Goal: Transaction & Acquisition: Purchase product/service

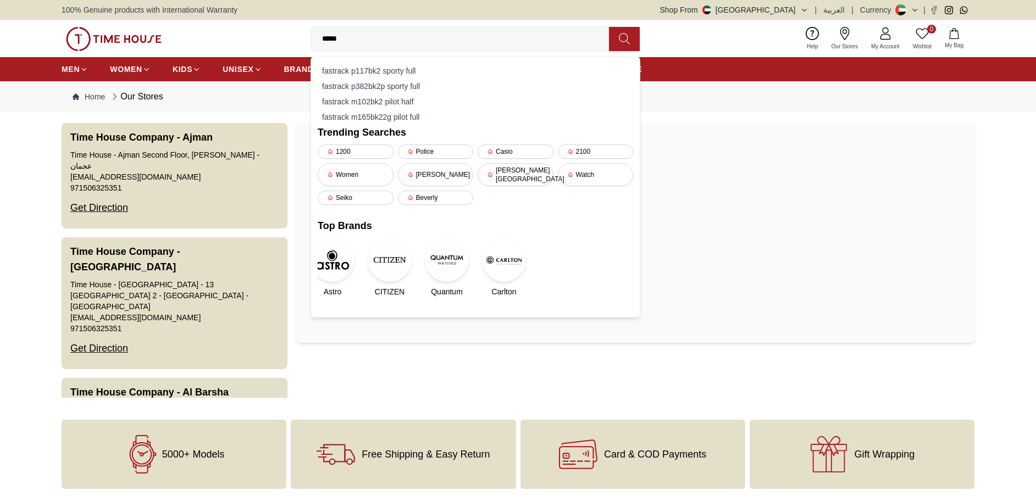
type input "******"
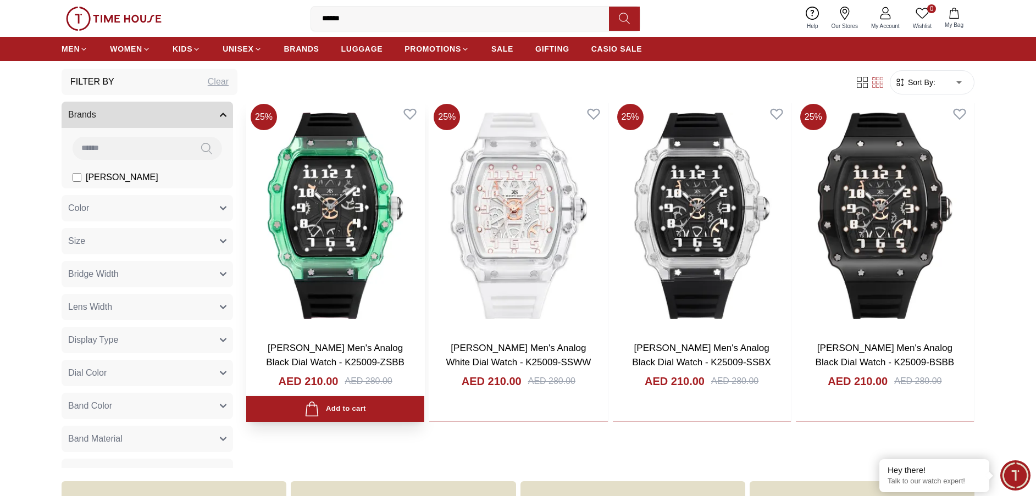
scroll to position [79, 0]
click at [310, 248] on img at bounding box center [335, 215] width 178 height 233
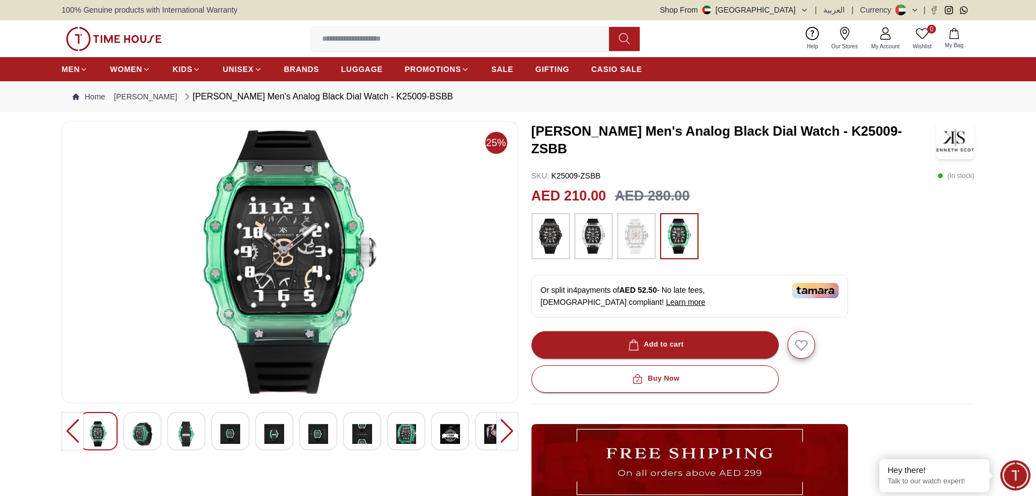
click at [233, 436] on img at bounding box center [230, 434] width 20 height 25
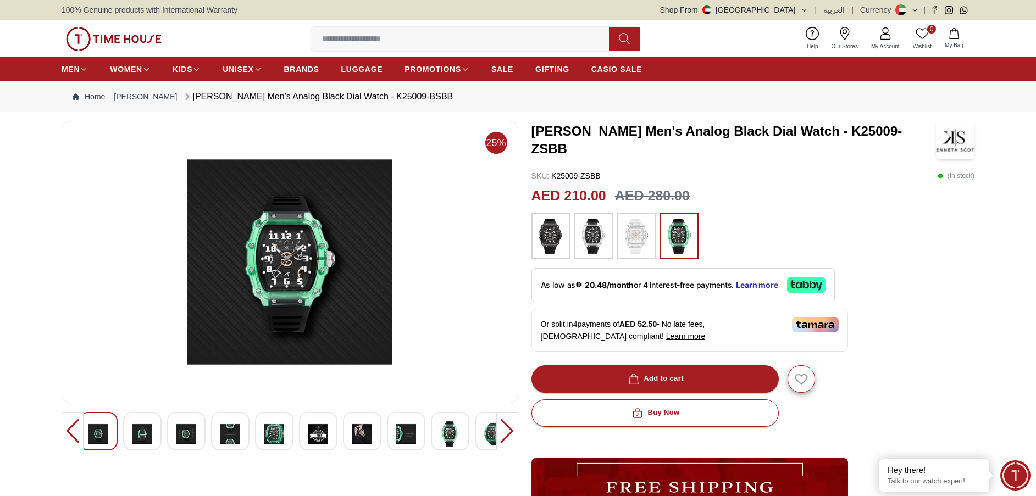
click at [294, 435] on div at bounding box center [290, 431] width 422 height 38
click at [229, 439] on img at bounding box center [230, 434] width 20 height 25
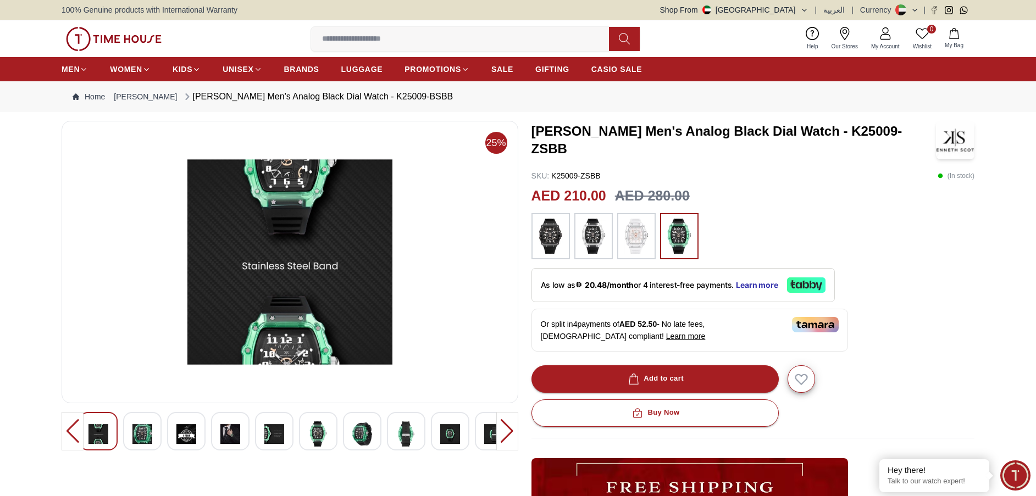
click at [181, 445] on img at bounding box center [186, 434] width 20 height 25
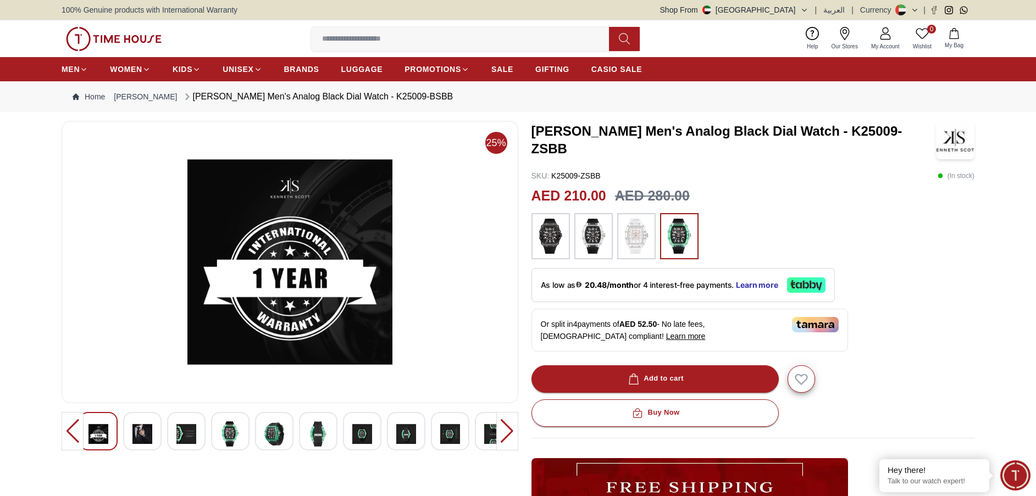
click at [201, 438] on div at bounding box center [186, 431] width 38 height 38
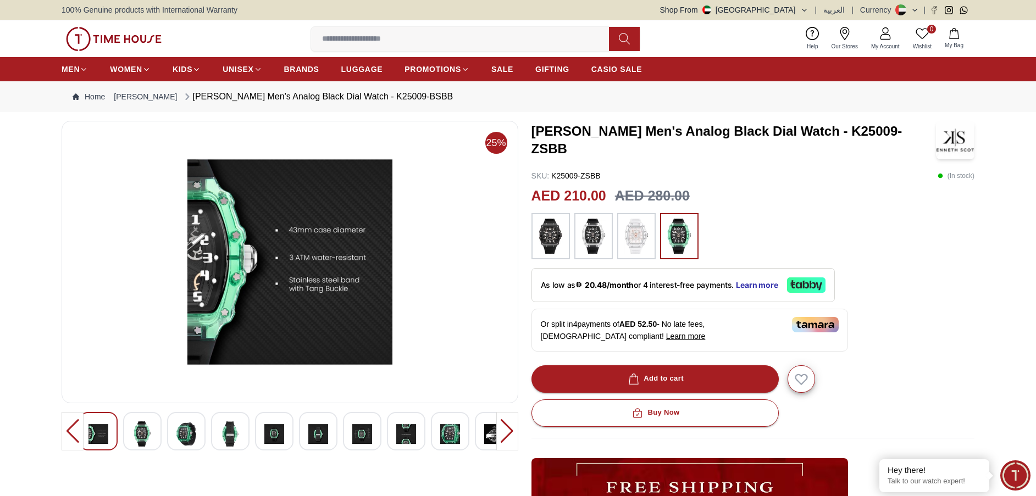
click at [268, 433] on img at bounding box center [274, 434] width 20 height 25
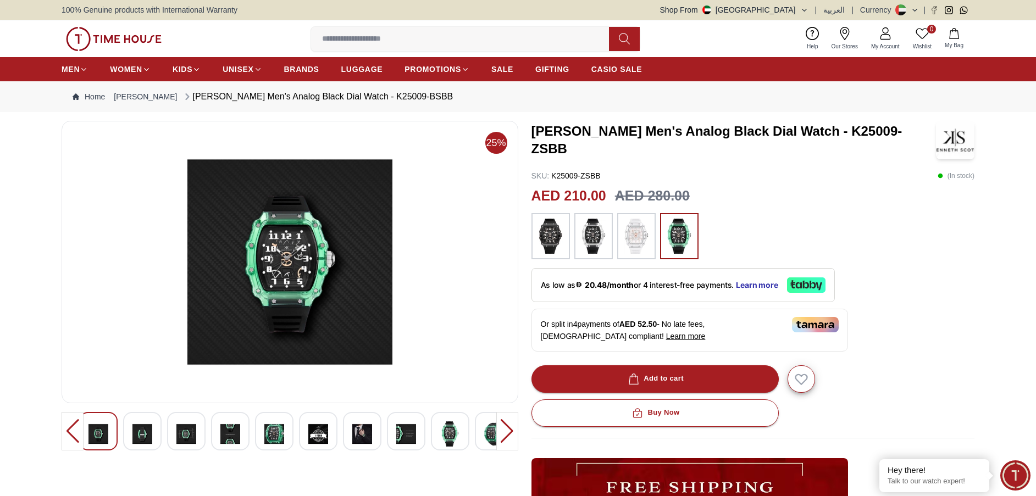
click at [268, 433] on img at bounding box center [274, 434] width 20 height 25
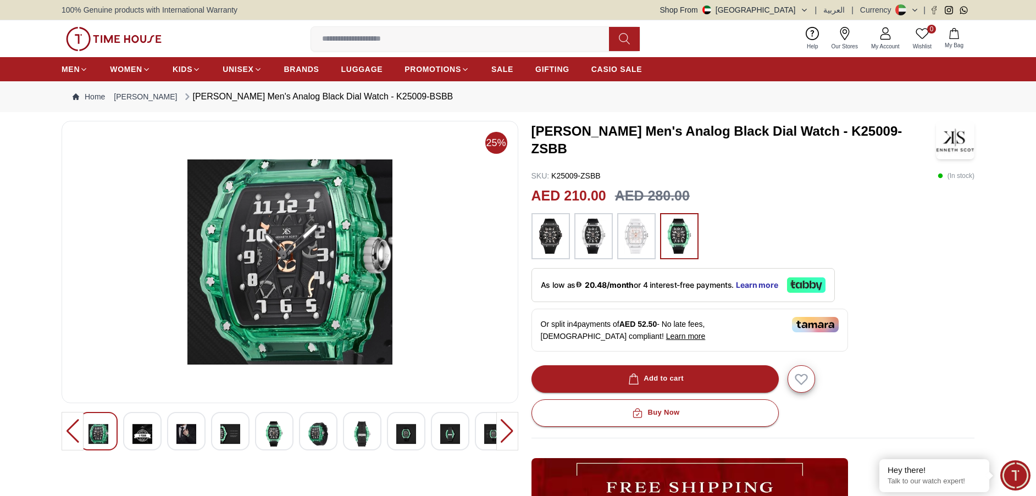
click at [267, 433] on img at bounding box center [274, 434] width 20 height 25
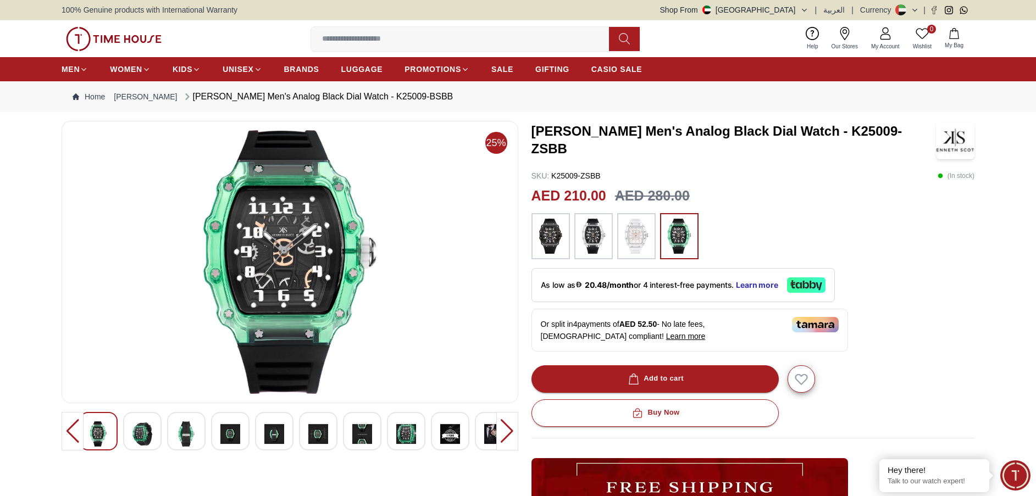
click at [267, 433] on img at bounding box center [274, 434] width 20 height 25
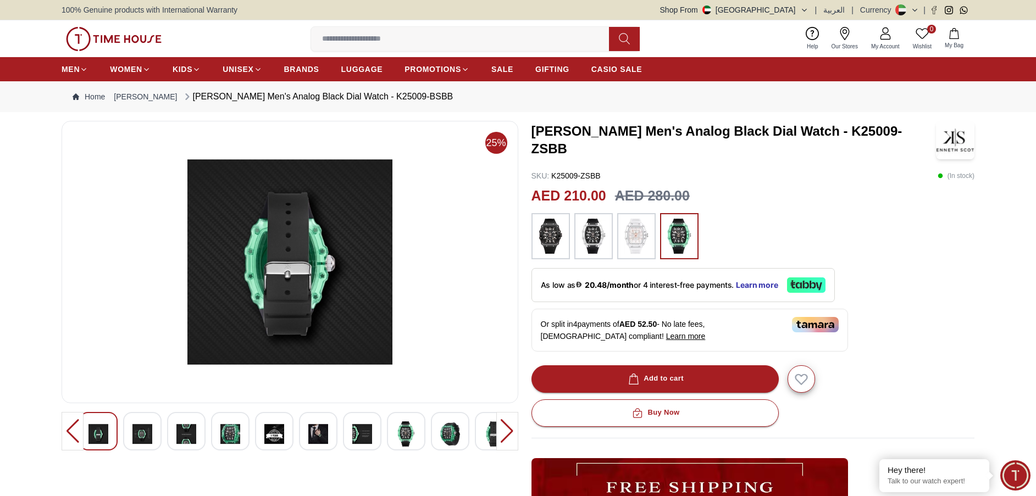
click at [267, 433] on img at bounding box center [274, 434] width 20 height 25
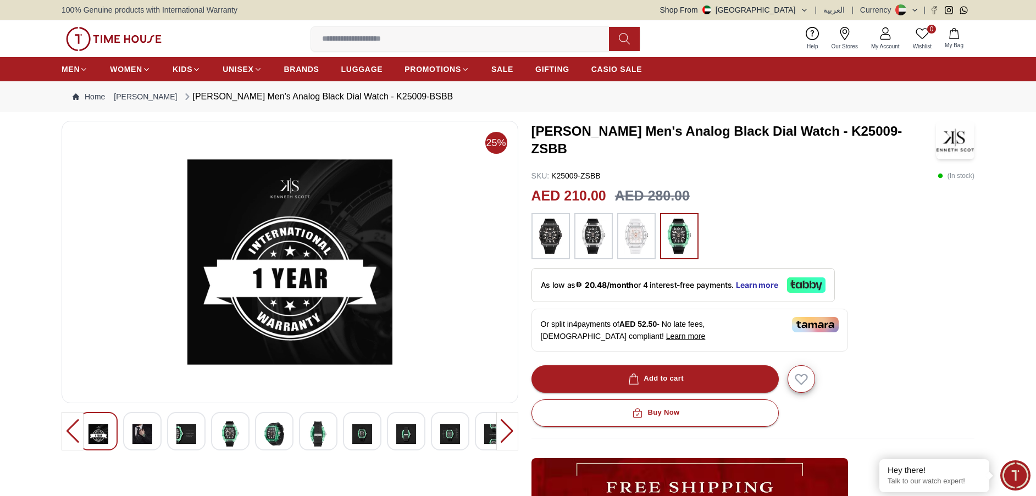
click at [267, 433] on img at bounding box center [274, 434] width 20 height 25
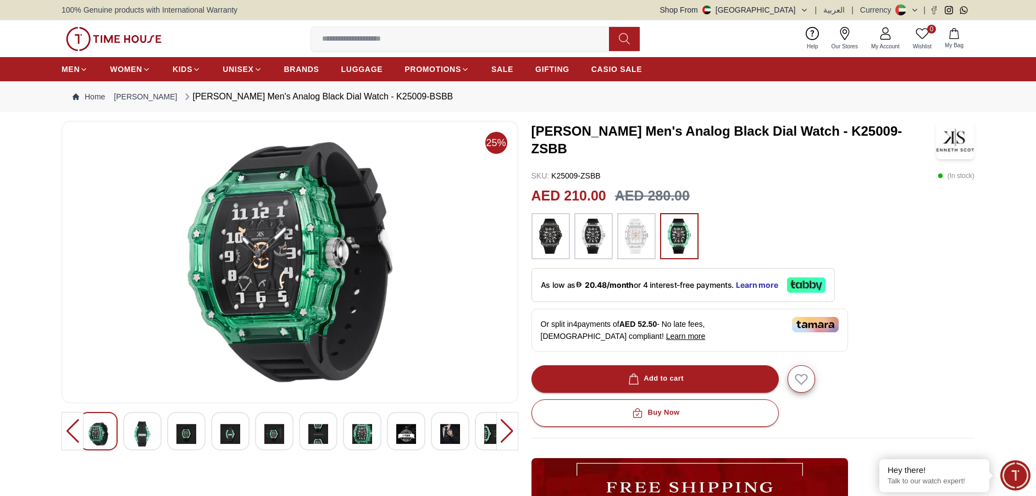
click at [267, 433] on img at bounding box center [274, 434] width 20 height 25
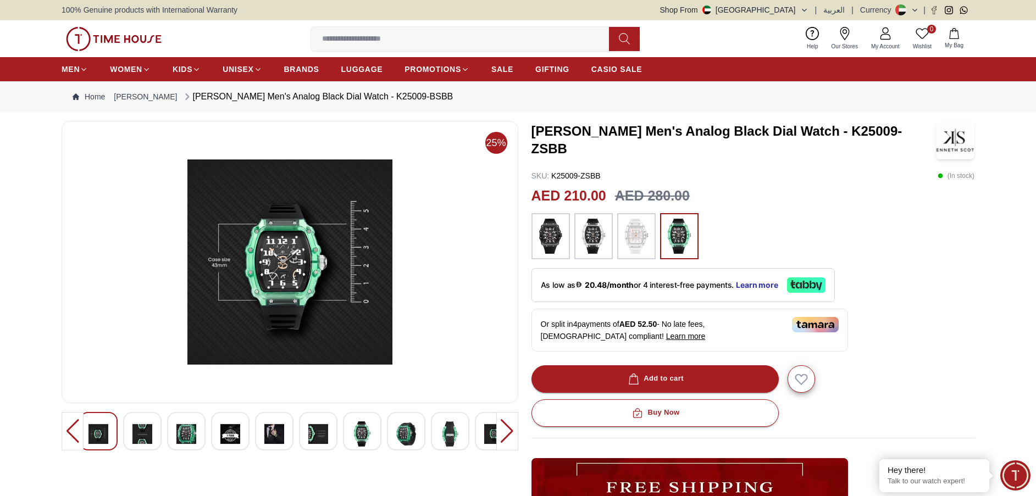
click at [267, 433] on img at bounding box center [274, 434] width 20 height 25
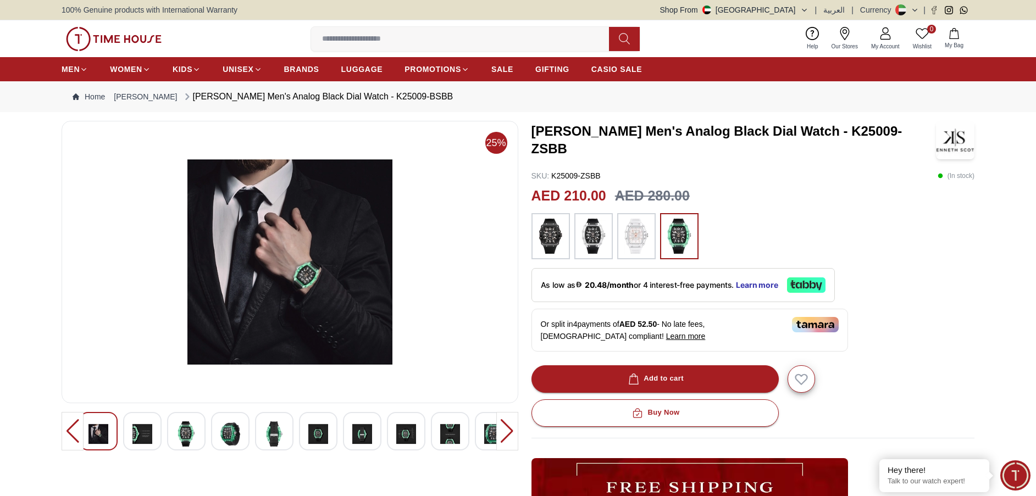
click at [267, 433] on img at bounding box center [274, 434] width 20 height 25
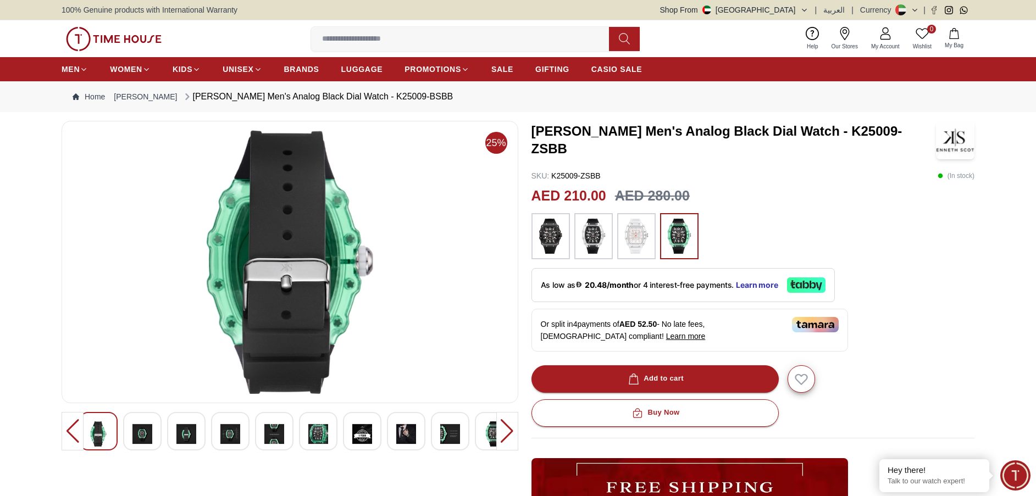
click at [267, 433] on img at bounding box center [274, 434] width 20 height 25
